Goal: Information Seeking & Learning: Learn about a topic

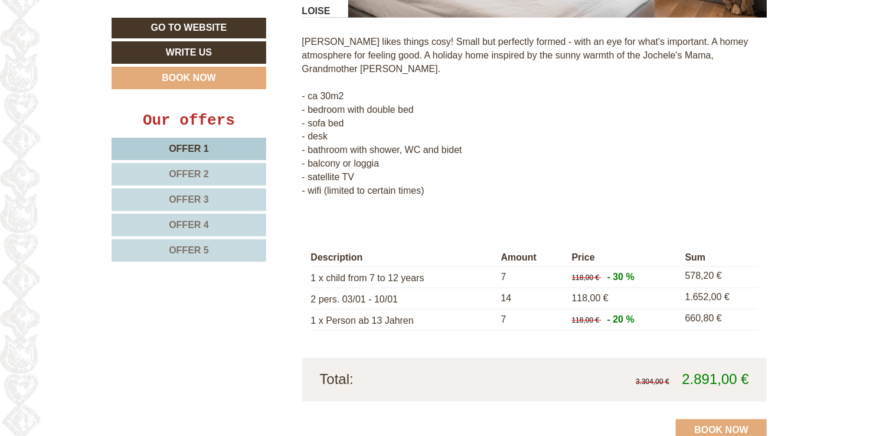
scroll to position [3012, 0]
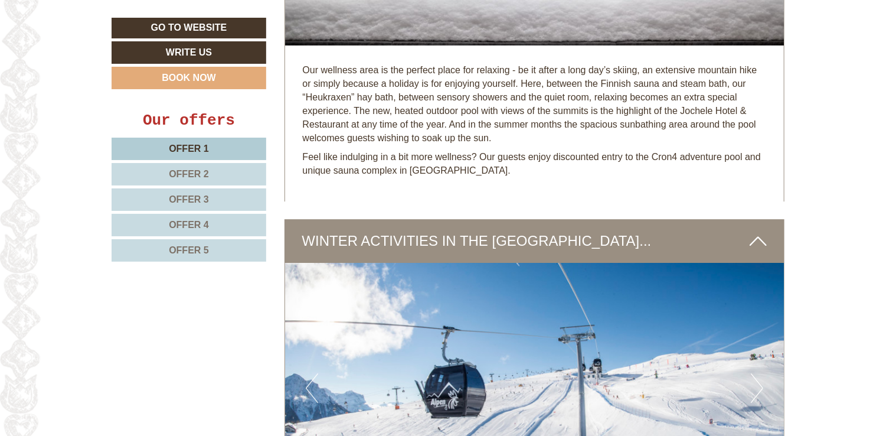
scroll to position [3720, 0]
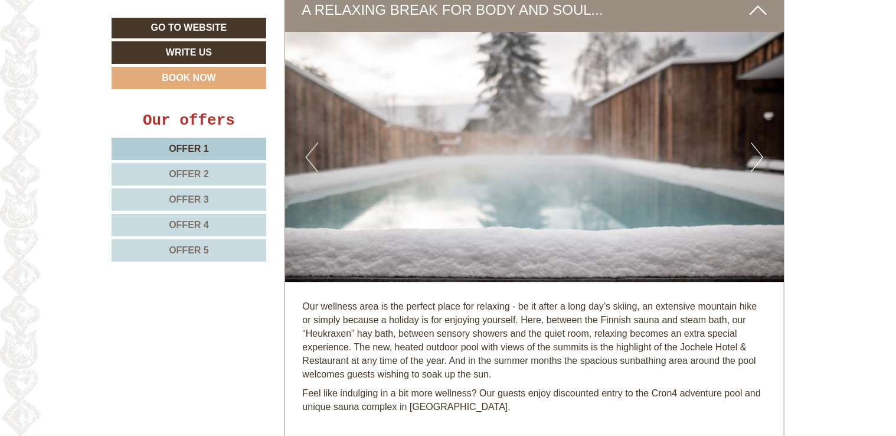
click at [765, 107] on img at bounding box center [535, 157] width 500 height 250
click at [762, 142] on button "Next" at bounding box center [757, 157] width 12 height 30
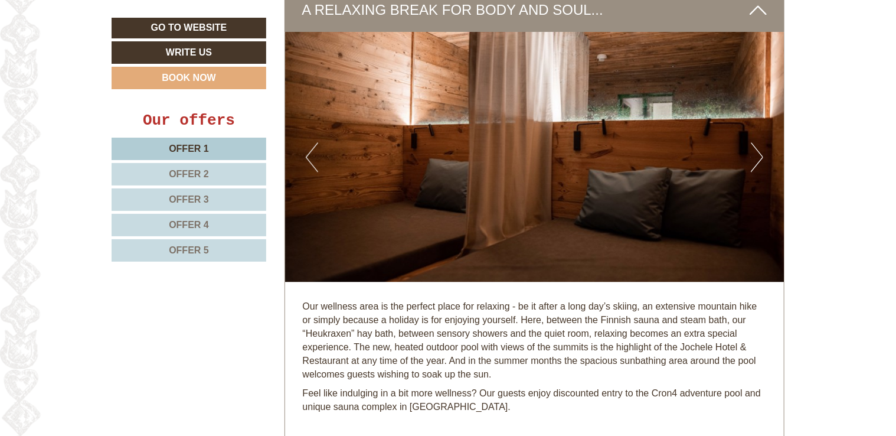
click at [761, 142] on button "Next" at bounding box center [757, 157] width 12 height 30
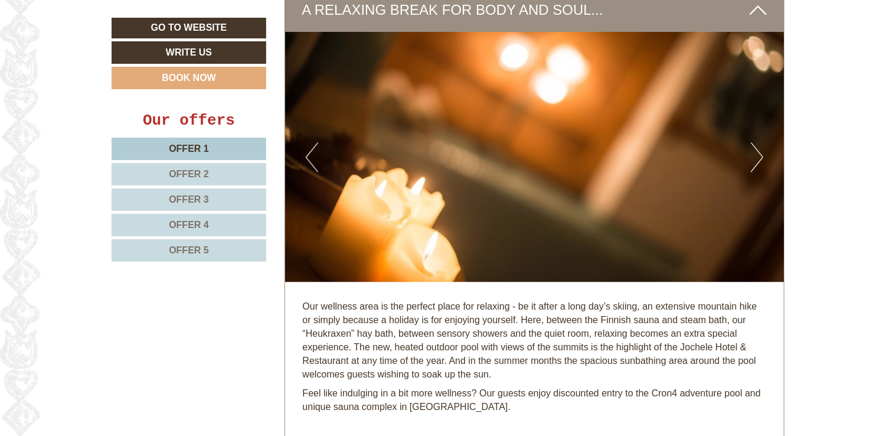
click at [761, 142] on button "Next" at bounding box center [757, 157] width 12 height 30
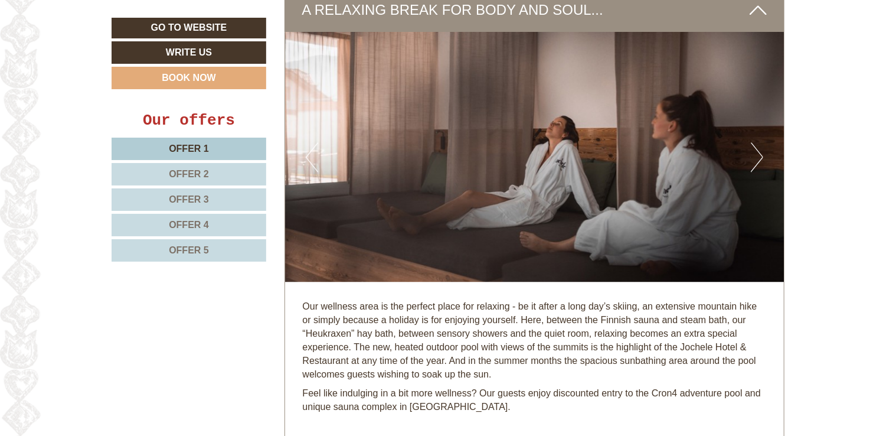
click at [761, 142] on button "Next" at bounding box center [757, 157] width 12 height 30
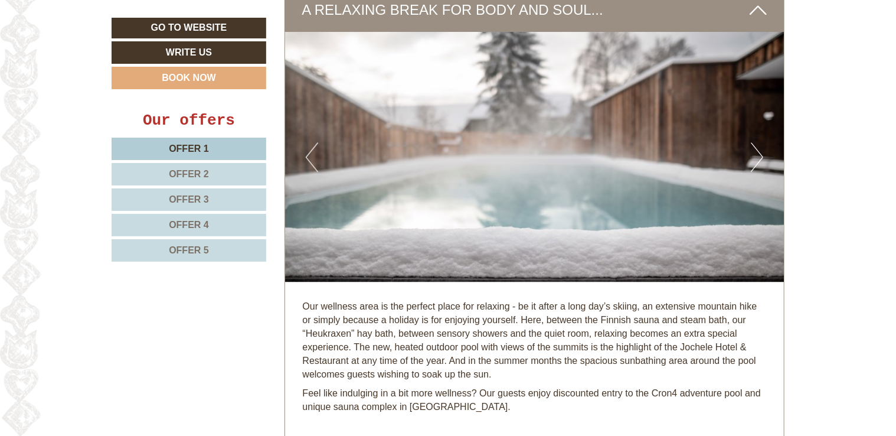
click at [761, 142] on button "Next" at bounding box center [757, 157] width 12 height 30
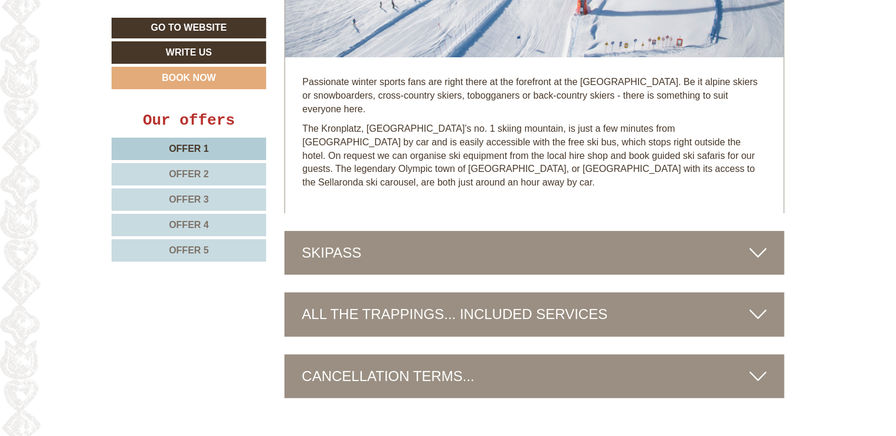
scroll to position [4429, 0]
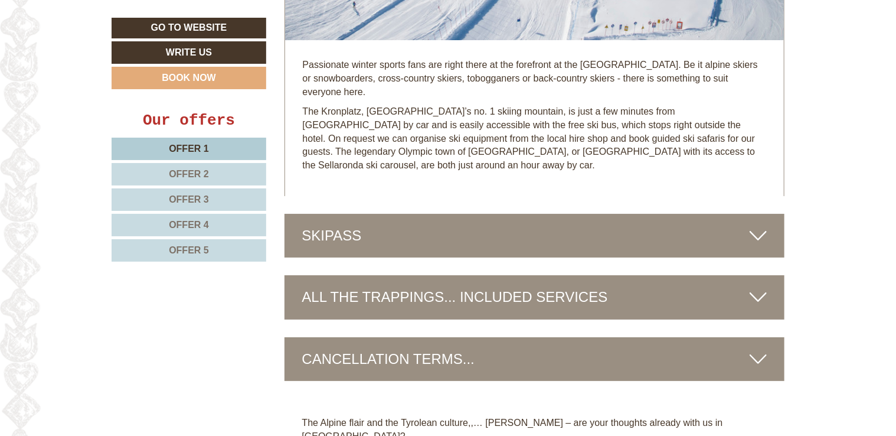
click at [753, 226] on icon at bounding box center [758, 236] width 17 height 20
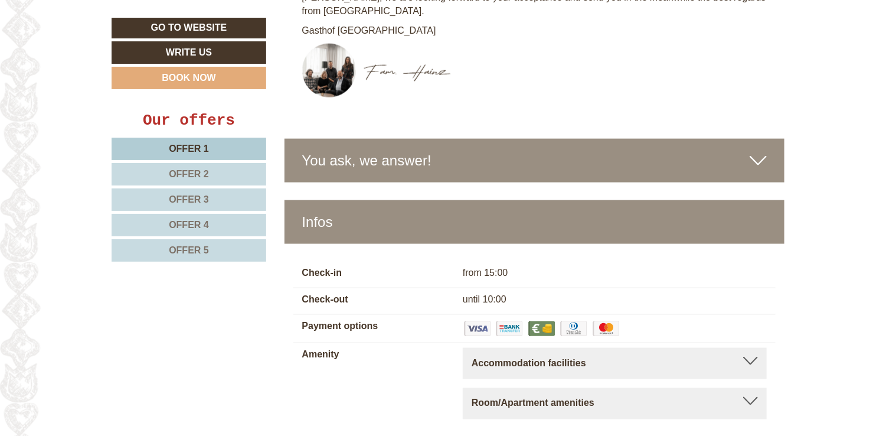
scroll to position [5256, 0]
